Goal: Task Accomplishment & Management: Use online tool/utility

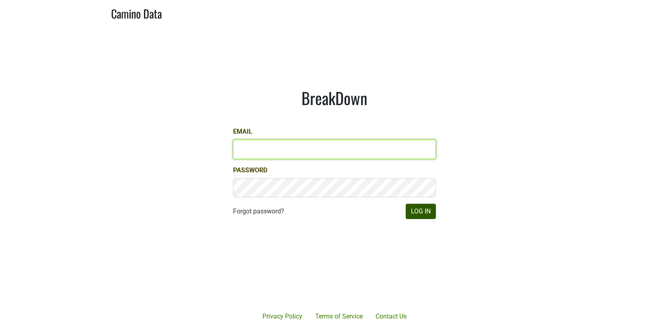
type input "matt@dumol.com"
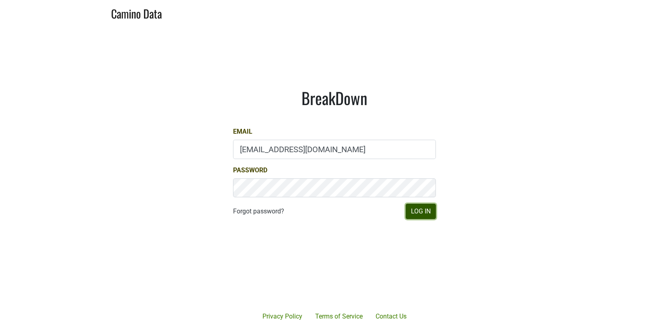
click at [420, 213] on button "Log In" at bounding box center [420, 211] width 30 height 15
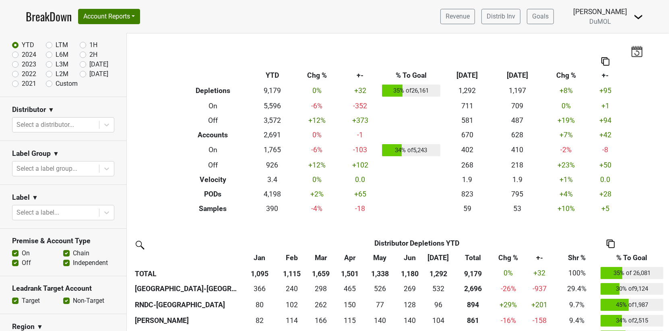
scroll to position [53, 0]
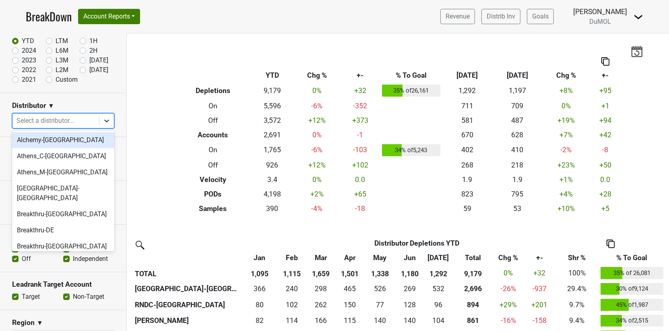
click at [104, 114] on div at bounding box center [106, 120] width 14 height 14
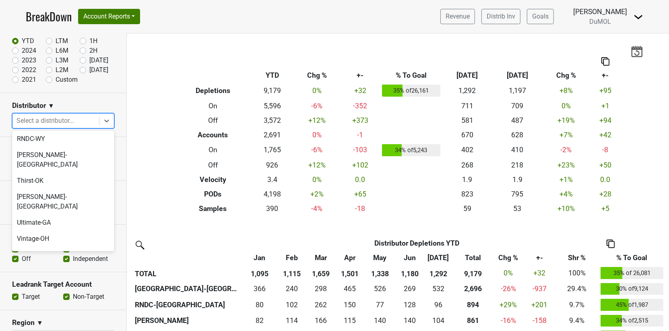
scroll to position [831, 0]
click at [69, 295] on div "Wilson Daniels" at bounding box center [63, 303] width 102 height 16
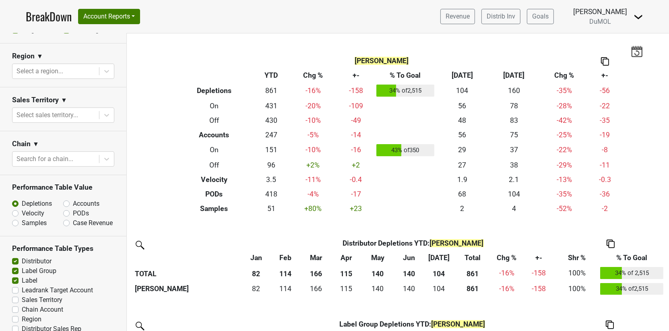
scroll to position [347, 0]
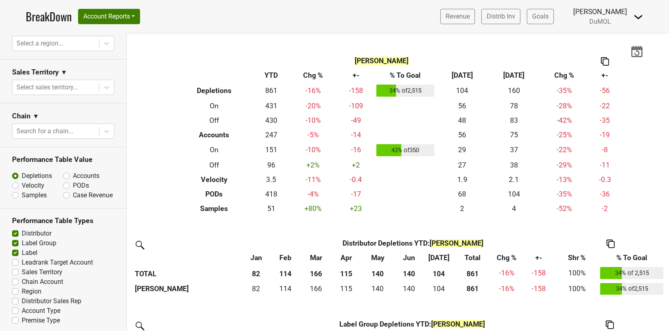
click at [22, 315] on label "Premise Type" at bounding box center [41, 320] width 38 height 10
click at [16, 315] on input "Premise Type" at bounding box center [15, 319] width 6 height 8
checkbox input "true"
click at [22, 228] on label "Distributor" at bounding box center [37, 233] width 30 height 10
click at [15, 228] on input "Distributor" at bounding box center [15, 232] width 6 height 8
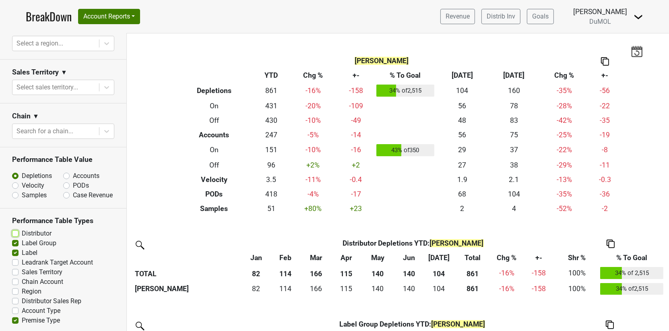
checkbox input "false"
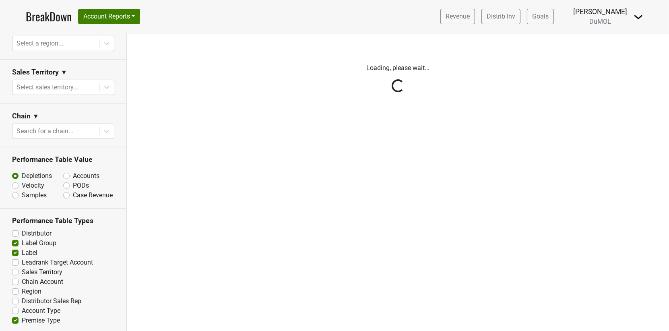
click at [13, 241] on div "Reset filters Time Period YTD LTM 1H 2024 L6M 2H 2023 L3M Jul '25 2022 L2M Aug …" at bounding box center [63, 181] width 127 height 297
click at [15, 241] on div "Reset filters Time Period YTD LTM 1H 2024 L6M 2H 2023 L3M Jul '25 2022 L2M Aug …" at bounding box center [63, 181] width 127 height 297
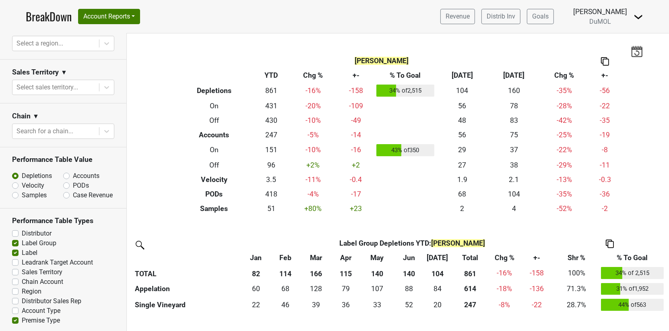
click at [22, 240] on label "Label Group" at bounding box center [39, 243] width 35 height 10
click at [15, 240] on input "Label Group" at bounding box center [15, 242] width 6 height 8
checkbox input "false"
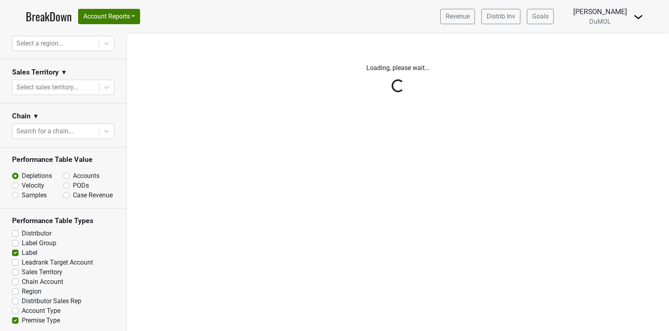
click at [15, 249] on div "Reset filters Time Period YTD LTM 1H 2024 L6M 2H 2023 L3M Jul '25 2022 L2M Aug …" at bounding box center [63, 181] width 127 height 297
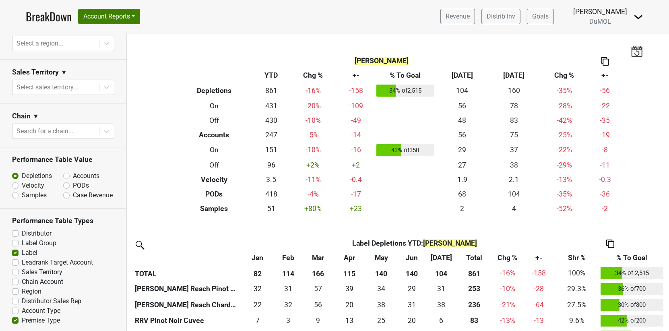
click at [22, 252] on label "Label" at bounding box center [30, 253] width 16 height 10
click at [15, 252] on input "Label" at bounding box center [15, 252] width 6 height 8
checkbox input "false"
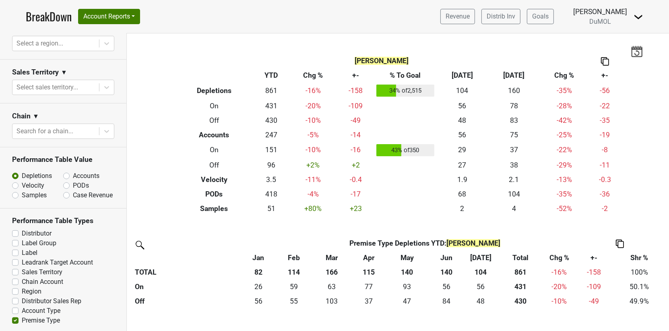
click at [73, 184] on label "PODs" at bounding box center [81, 186] width 16 height 10
click at [64, 184] on input "PODs" at bounding box center [87, 185] width 49 height 8
radio input "true"
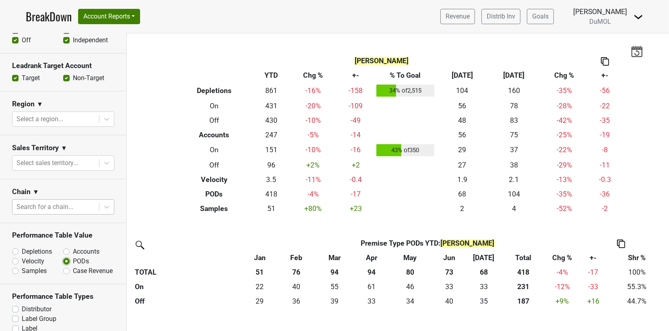
scroll to position [276, 0]
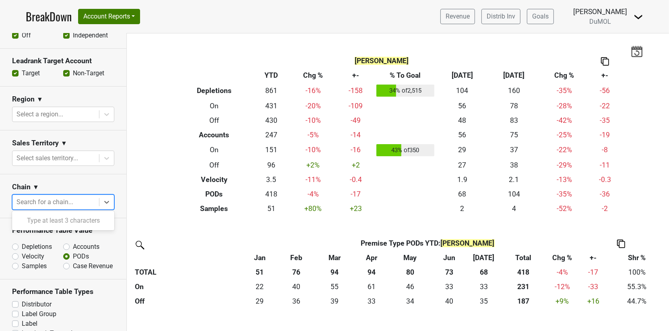
click at [81, 203] on div at bounding box center [55, 201] width 78 height 11
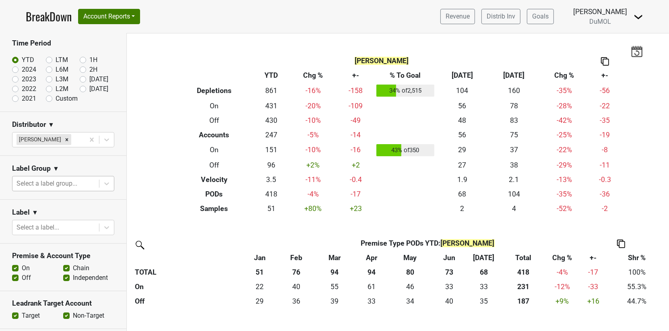
scroll to position [55, 0]
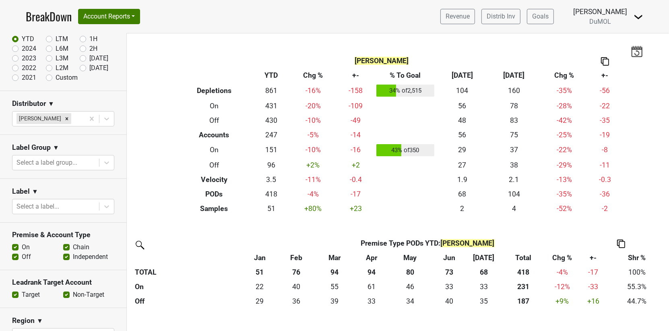
click at [22, 255] on label "Off" at bounding box center [26, 257] width 9 height 10
click at [16, 255] on input "Off" at bounding box center [15, 256] width 6 height 8
checkbox input "false"
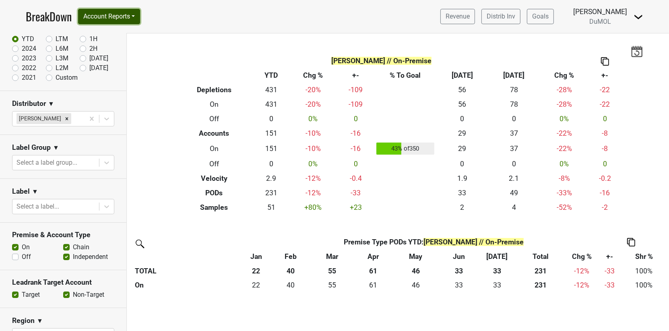
click at [120, 20] on button "Account Reports" at bounding box center [109, 16] width 62 height 15
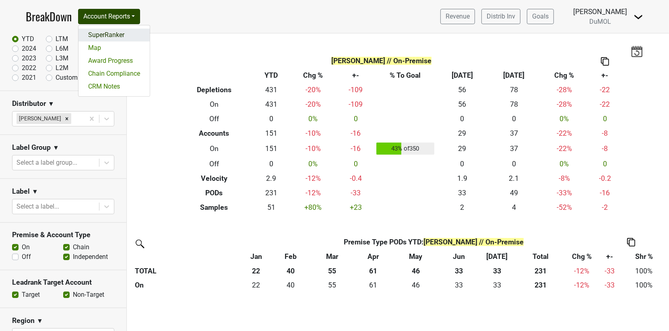
click at [119, 33] on link "SuperRanker" at bounding box center [113, 35] width 71 height 13
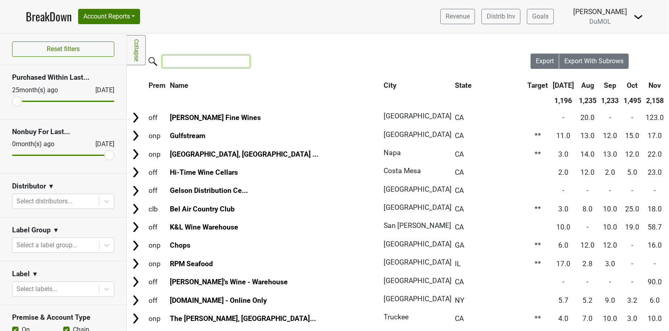
click at [198, 63] on input "search" at bounding box center [206, 61] width 88 height 12
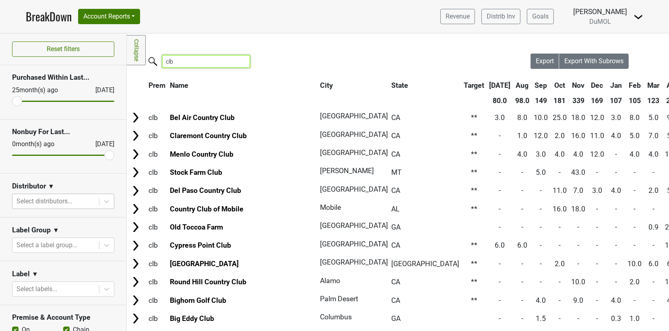
type input "clb"
click at [88, 202] on div at bounding box center [55, 200] width 78 height 11
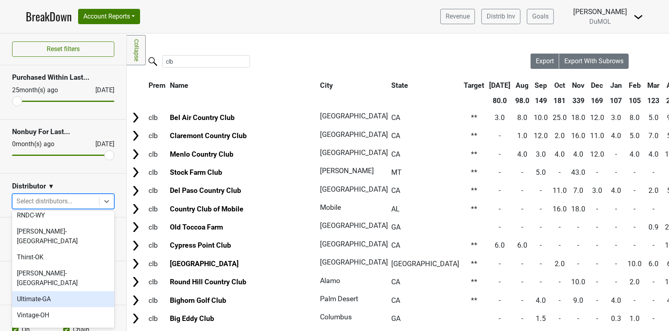
scroll to position [835, 0]
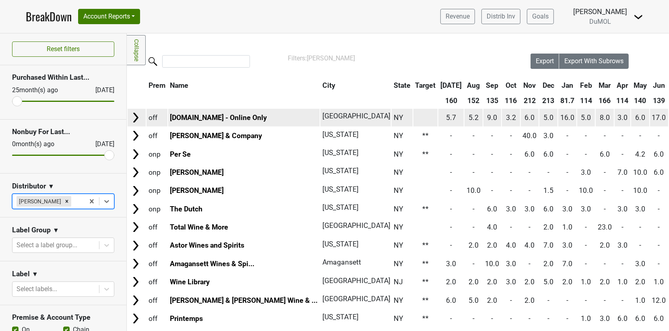
click at [135, 116] on img at bounding box center [136, 117] width 12 height 12
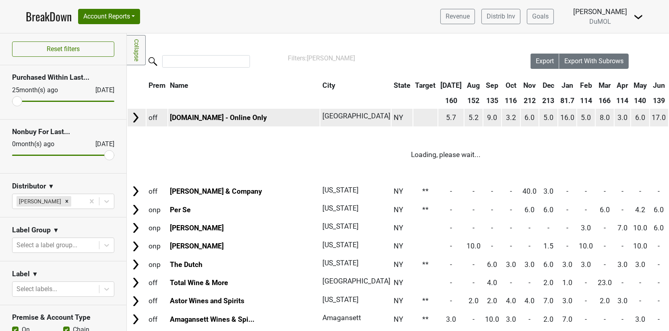
click at [135, 116] on img at bounding box center [136, 117] width 12 height 12
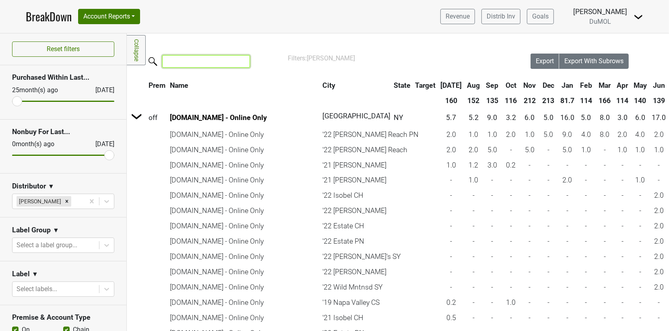
click at [179, 56] on input "search" at bounding box center [206, 61] width 88 height 12
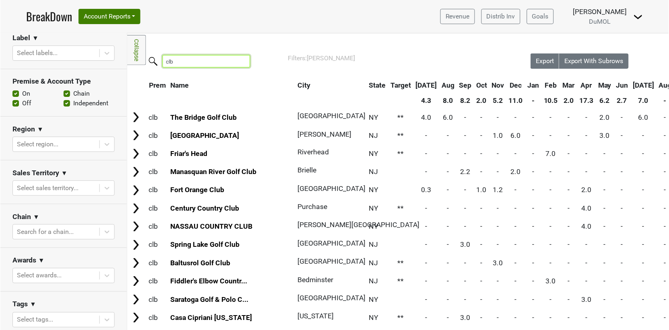
scroll to position [296, 0]
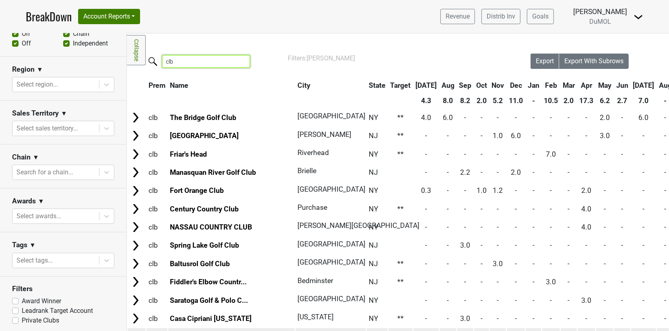
type input "clb"
click at [48, 17] on link "BreakDown" at bounding box center [49, 16] width 46 height 17
click at [47, 24] on link "BreakDown" at bounding box center [49, 16] width 46 height 17
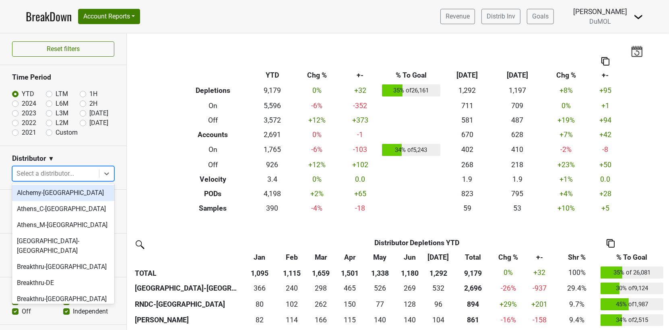
click at [67, 175] on div at bounding box center [55, 173] width 78 height 11
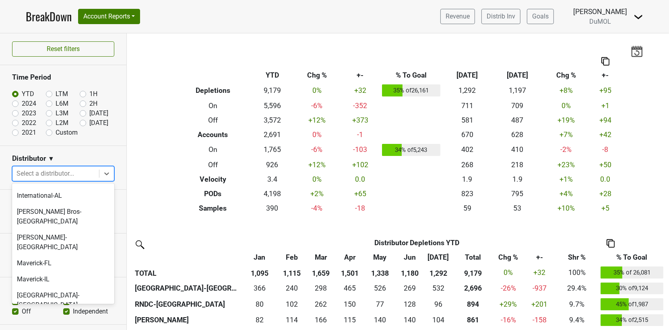
scroll to position [381, 0]
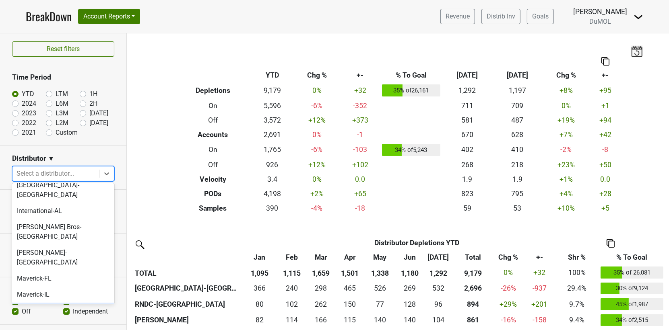
click at [80, 303] on div "Monterey-CA" at bounding box center [63, 316] width 102 height 26
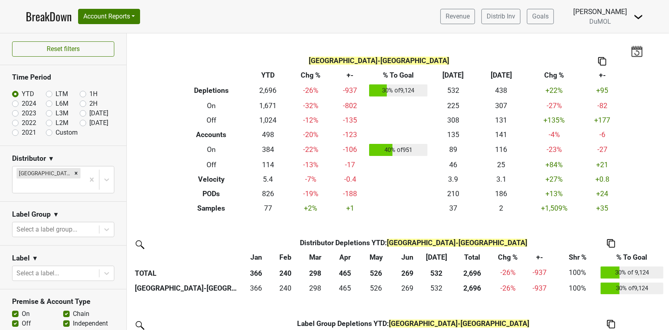
click at [89, 120] on label "[DATE]" at bounding box center [98, 123] width 19 height 10
click at [85, 120] on input "[DATE]" at bounding box center [96, 122] width 32 height 8
radio input "true"
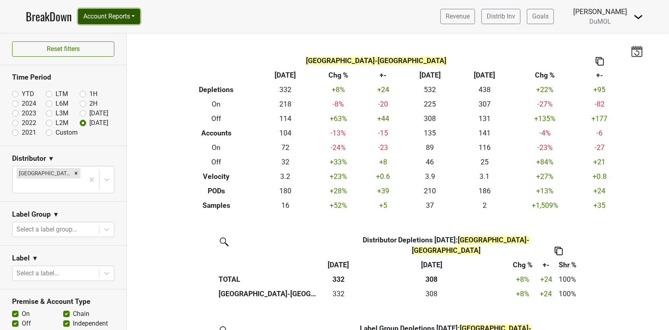
click at [134, 17] on button "Account Reports" at bounding box center [109, 16] width 62 height 15
click at [73, 173] on icon "Remove Monterey-CA" at bounding box center [76, 174] width 6 height 6
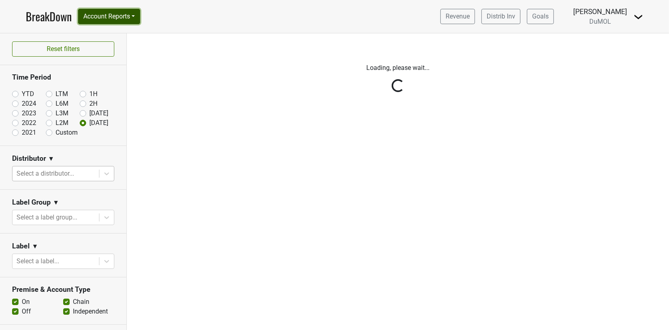
click at [113, 12] on button "Account Reports" at bounding box center [109, 16] width 62 height 15
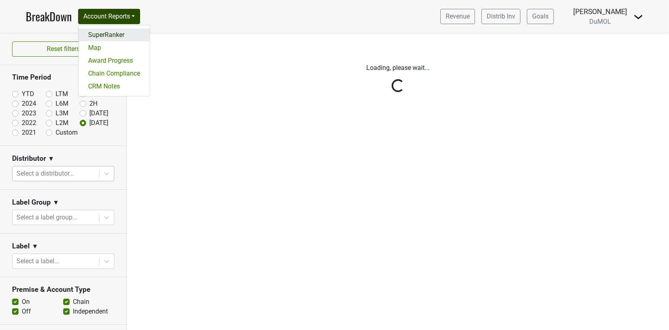
click at [124, 39] on link "SuperRanker" at bounding box center [113, 35] width 71 height 13
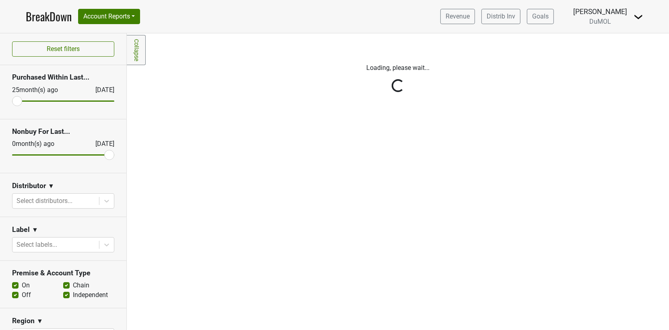
click at [65, 50] on div "Reset filters Purchased Within Last... [DATE] [DATE] Nonbuy For Last... [DATE] …" at bounding box center [63, 181] width 127 height 297
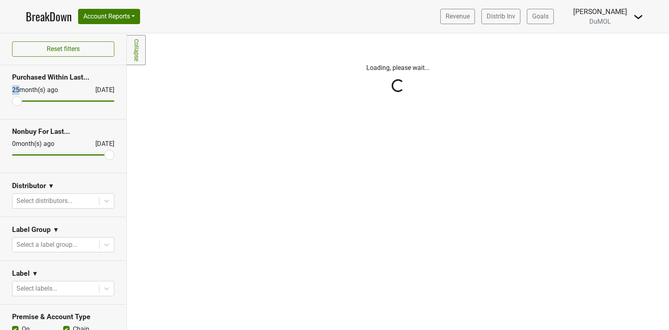
click at [65, 50] on div "Reset filters Purchased Within Last... [DATE] [DATE] Nonbuy For Last... [DATE] …" at bounding box center [63, 181] width 127 height 297
click at [73, 44] on div "Reset filters Purchased Within Last... [DATE] [DATE] Nonbuy For Last... [DATE] …" at bounding box center [63, 181] width 127 height 297
click at [46, 18] on link "BreakDown" at bounding box center [49, 16] width 46 height 17
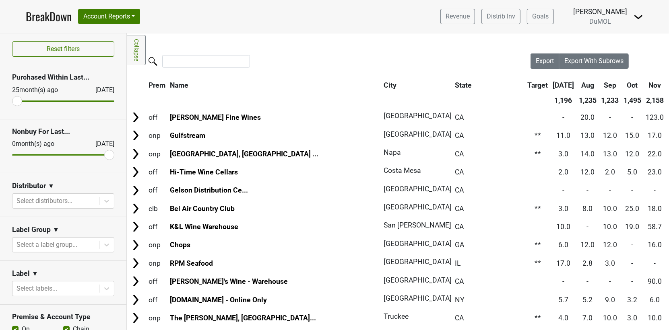
click at [46, 18] on link "BreakDown" at bounding box center [49, 16] width 46 height 17
click at [51, 19] on link "BreakDown" at bounding box center [49, 16] width 46 height 17
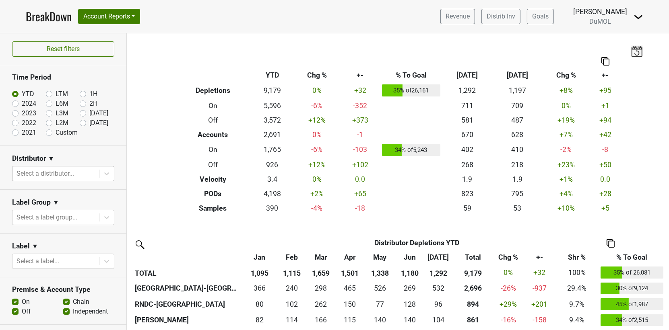
click at [60, 171] on div at bounding box center [55, 173] width 78 height 11
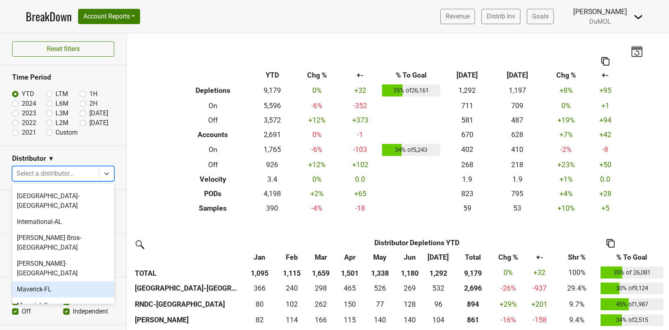
scroll to position [373, 0]
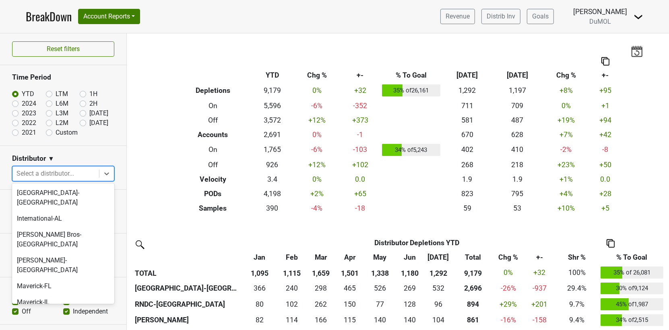
click at [47, 311] on div "Monterey-CA" at bounding box center [63, 324] width 102 height 26
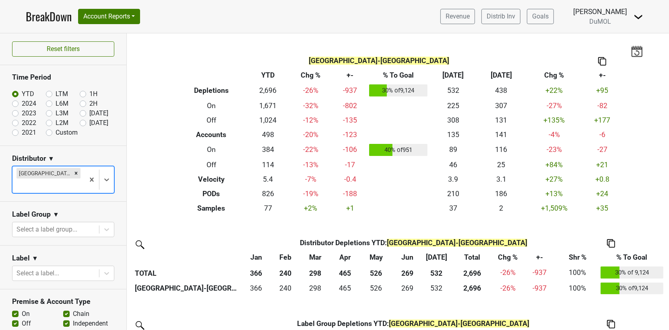
click at [22, 319] on label "Off" at bounding box center [26, 324] width 9 height 10
click at [14, 319] on input "Off" at bounding box center [15, 323] width 6 height 8
checkbox input "false"
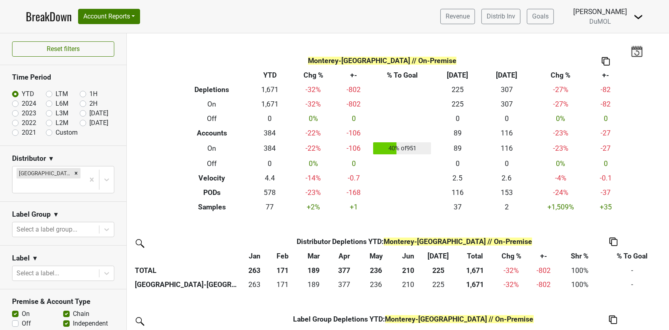
click at [89, 122] on label "[DATE]" at bounding box center [98, 123] width 19 height 10
click at [80, 122] on input "[DATE]" at bounding box center [96, 122] width 32 height 8
radio input "true"
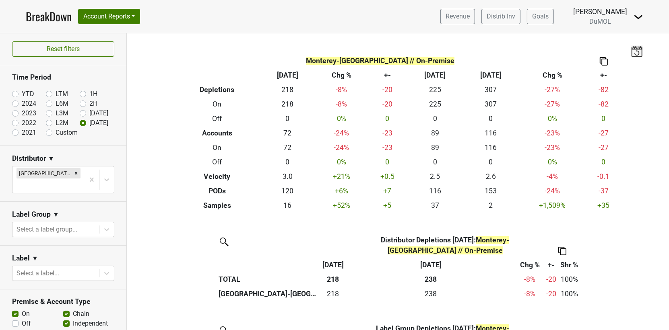
click at [47, 16] on link "BreakDown" at bounding box center [49, 16] width 46 height 17
click at [83, 49] on button "Reset filters" at bounding box center [63, 48] width 102 height 15
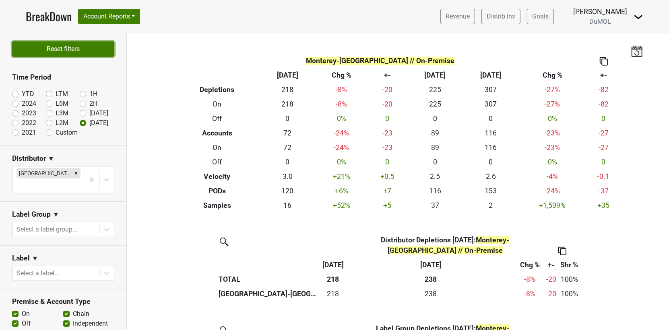
radio input "true"
checkbox input "true"
checkbox input "false"
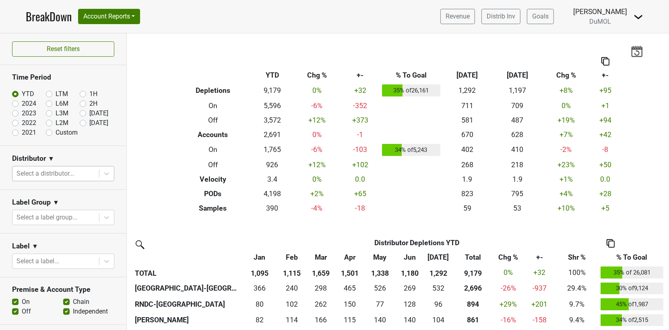
click at [88, 177] on div at bounding box center [55, 173] width 78 height 11
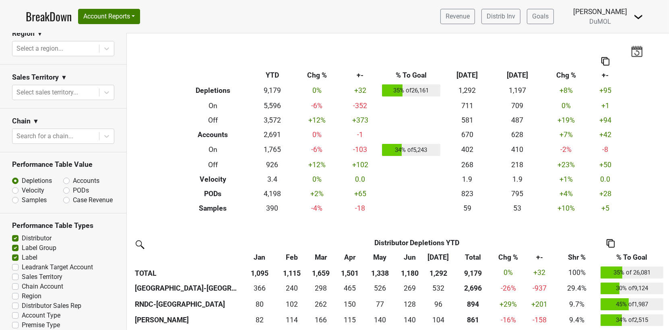
scroll to position [348, 0]
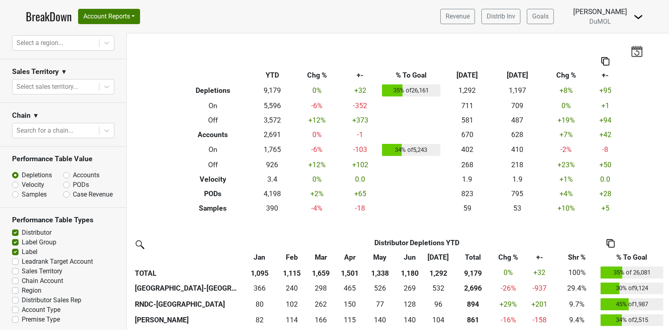
click at [22, 306] on label "Account Type" at bounding box center [41, 310] width 39 height 10
click at [14, 306] on input "Account Type" at bounding box center [15, 309] width 6 height 8
checkbox input "true"
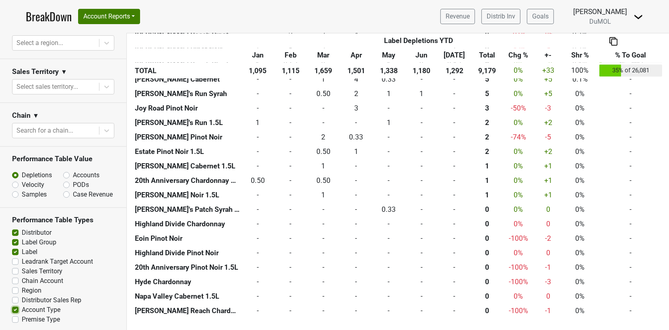
scroll to position [1693, 0]
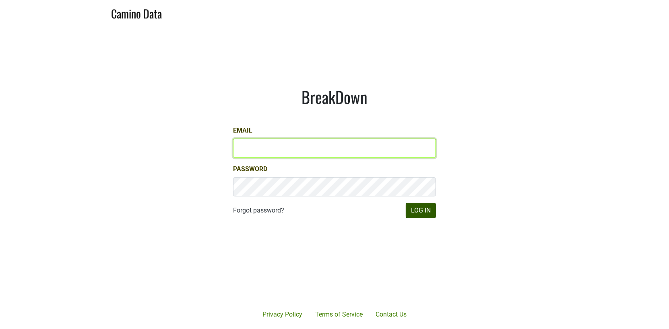
type input "matt@dumol.com"
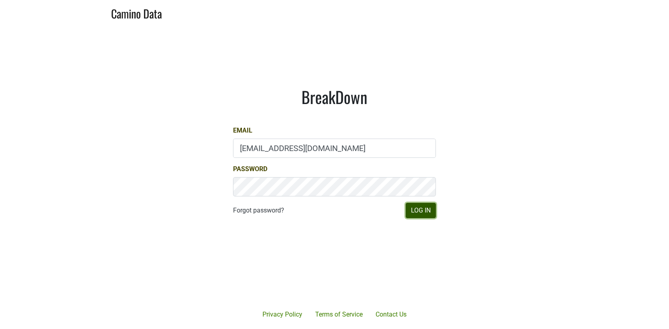
click at [422, 207] on button "Log In" at bounding box center [420, 210] width 30 height 15
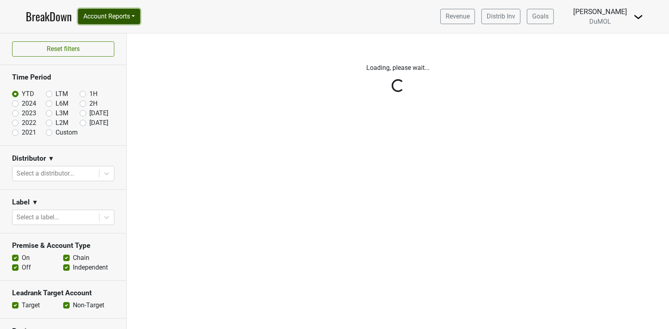
click at [135, 17] on button "Account Reports" at bounding box center [109, 16] width 62 height 15
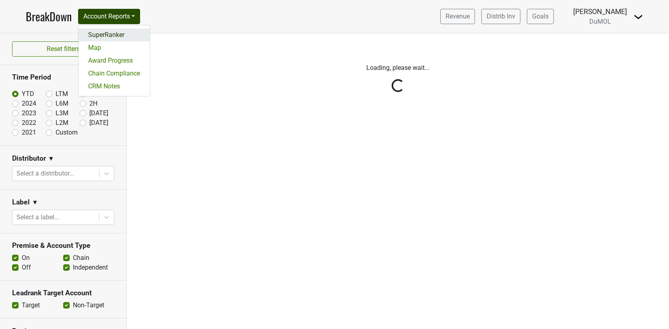
click at [130, 36] on link "SuperRanker" at bounding box center [113, 35] width 71 height 13
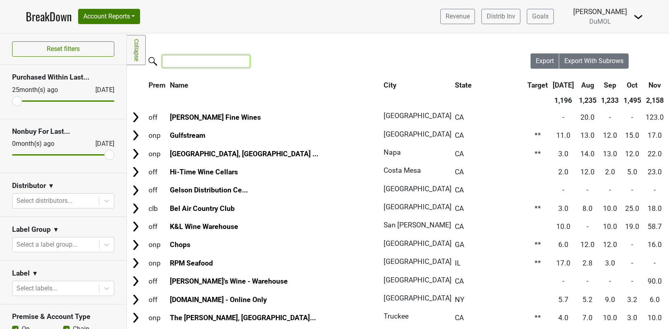
click at [171, 60] on input "search" at bounding box center [206, 61] width 88 height 12
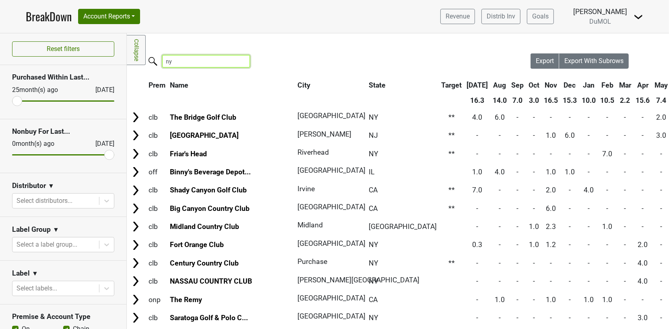
type input "n"
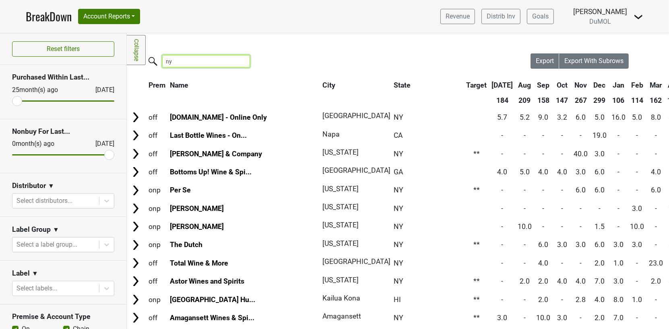
type input "n"
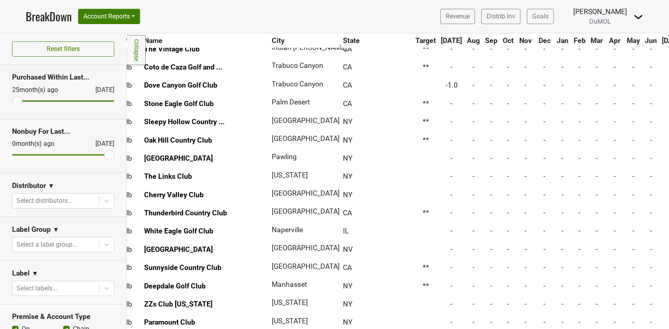
scroll to position [597, 26]
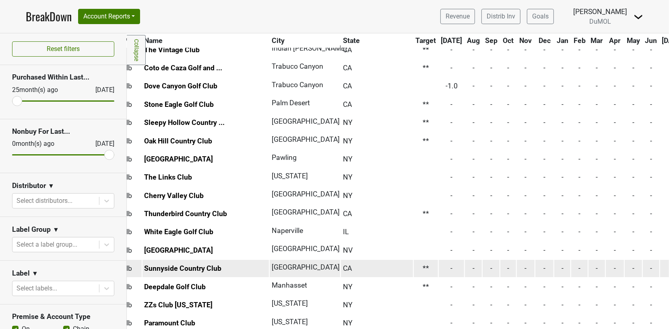
type input "clb NY"
